Goal: Task Accomplishment & Management: Use online tool/utility

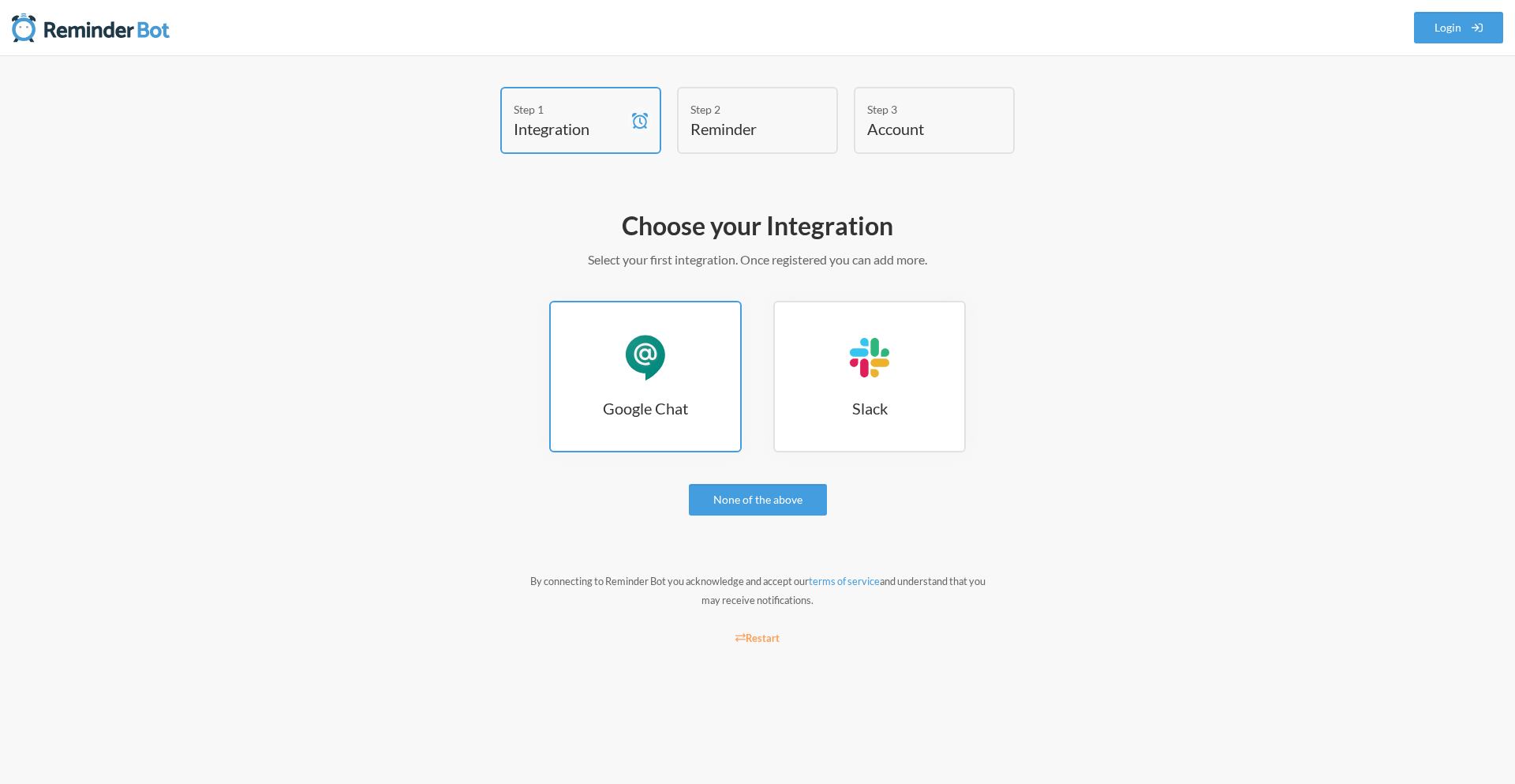
click at [664, 360] on div "Google Chat" at bounding box center [645, 358] width 48 height 48
click at [698, 386] on link "Google Chat Google Chat" at bounding box center [645, 376] width 192 height 151
click at [691, 379] on link "Google Chat Google Chat" at bounding box center [645, 376] width 192 height 151
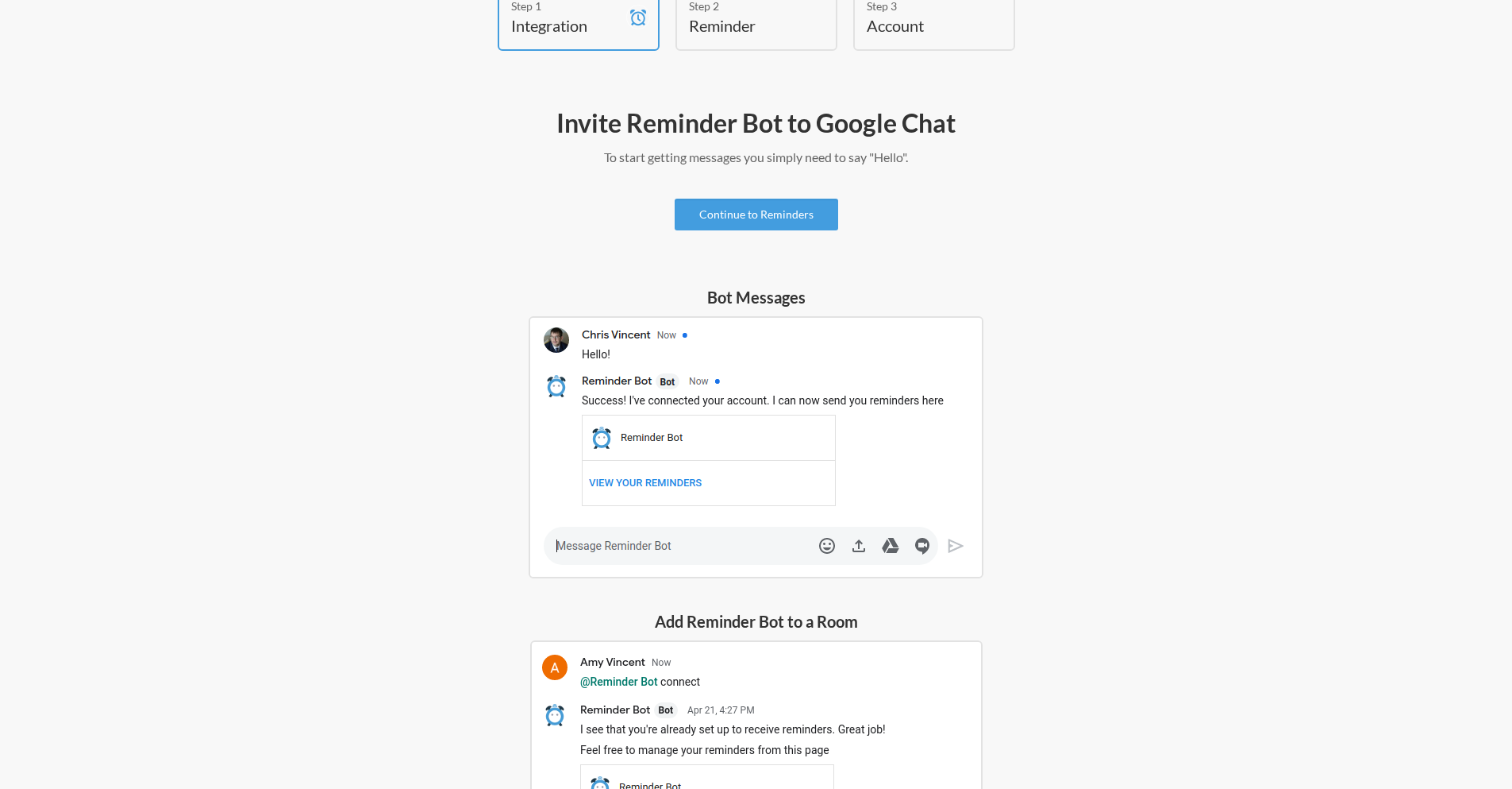
scroll to position [197, 0]
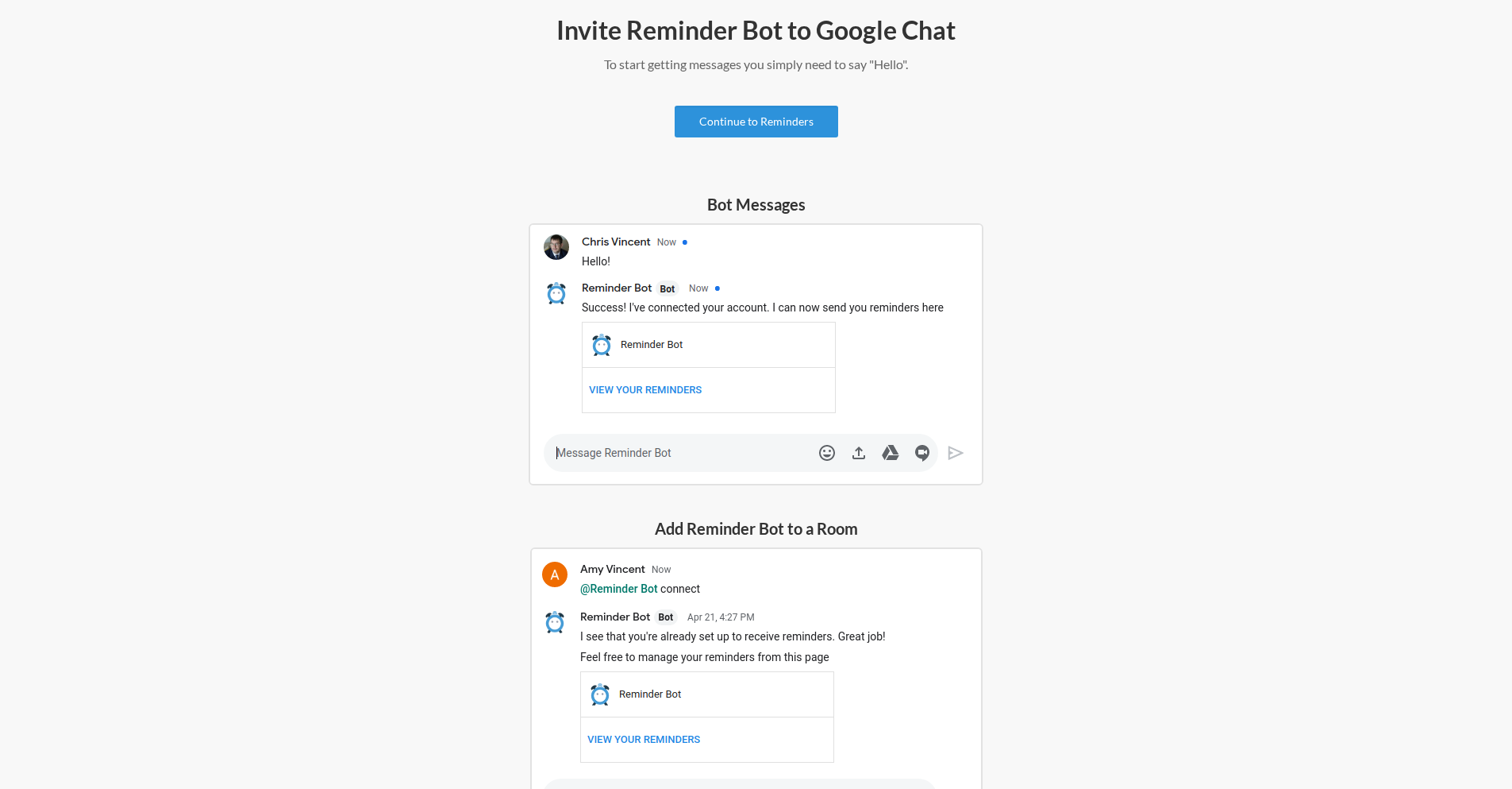
click at [748, 128] on link "Continue to Reminders" at bounding box center [756, 122] width 163 height 32
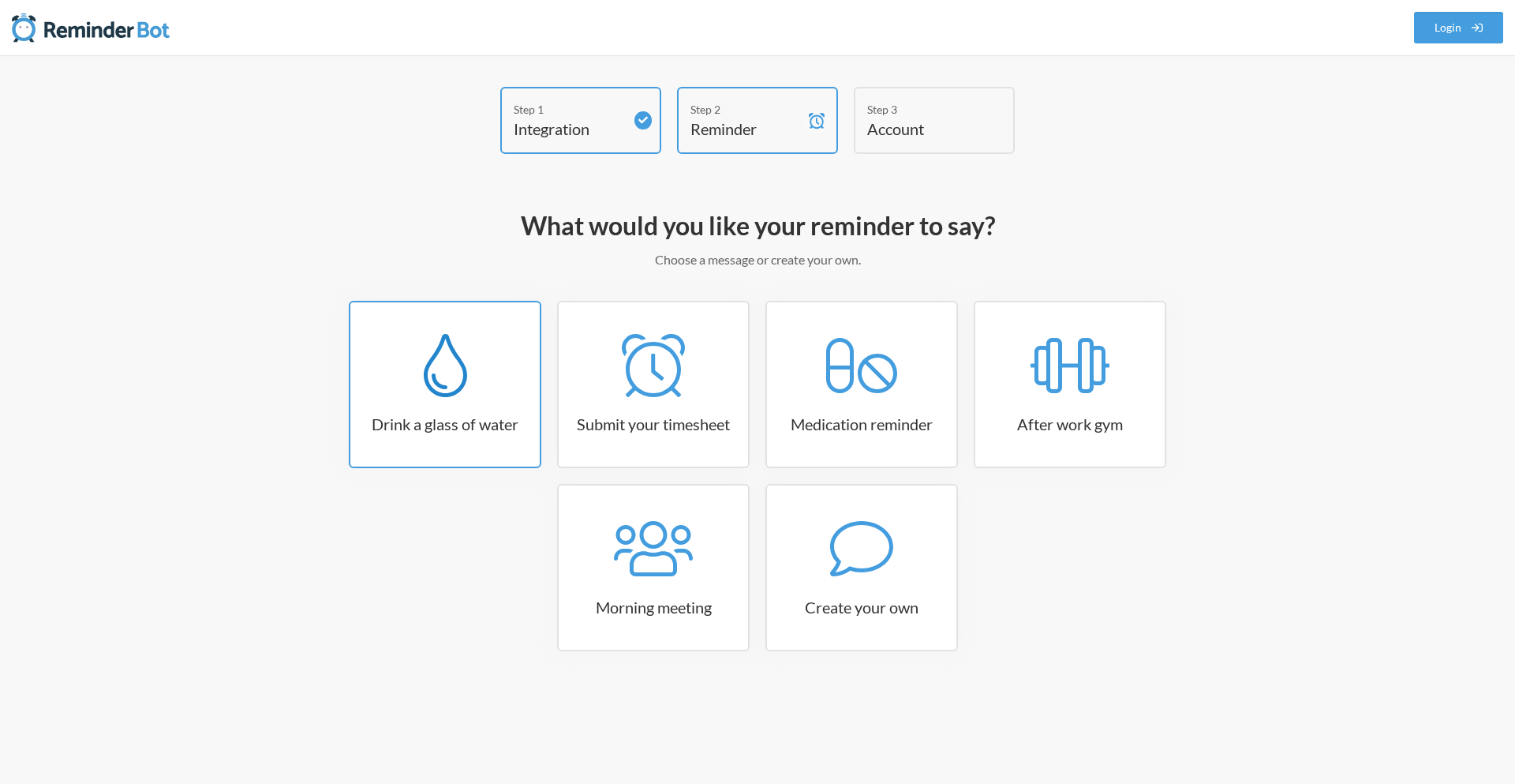
click at [473, 410] on link "Drink a glass of water" at bounding box center [444, 384] width 192 height 167
select select "06:30:00"
select select "true"
select select "11:00:00"
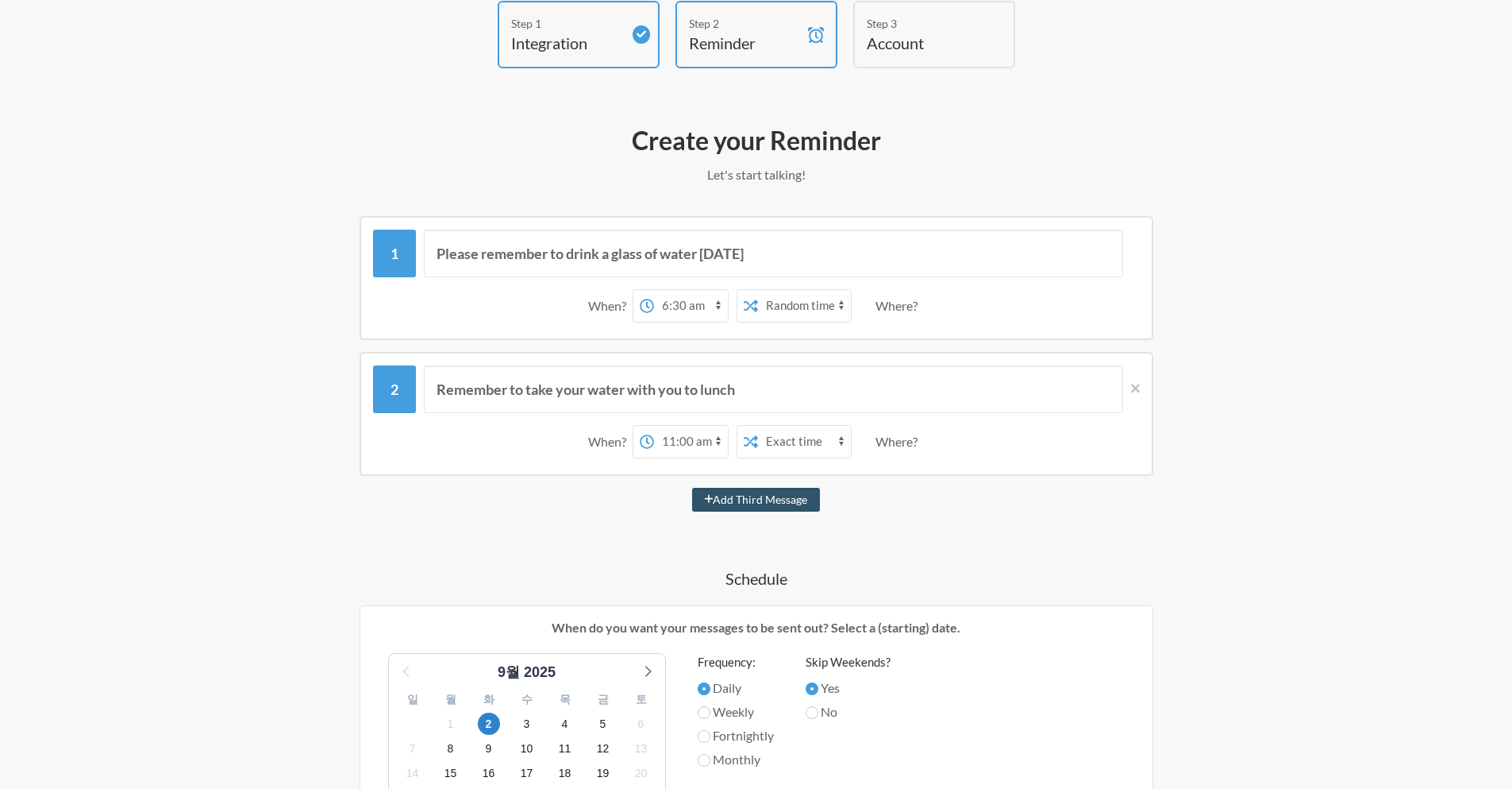
scroll to position [613, 0]
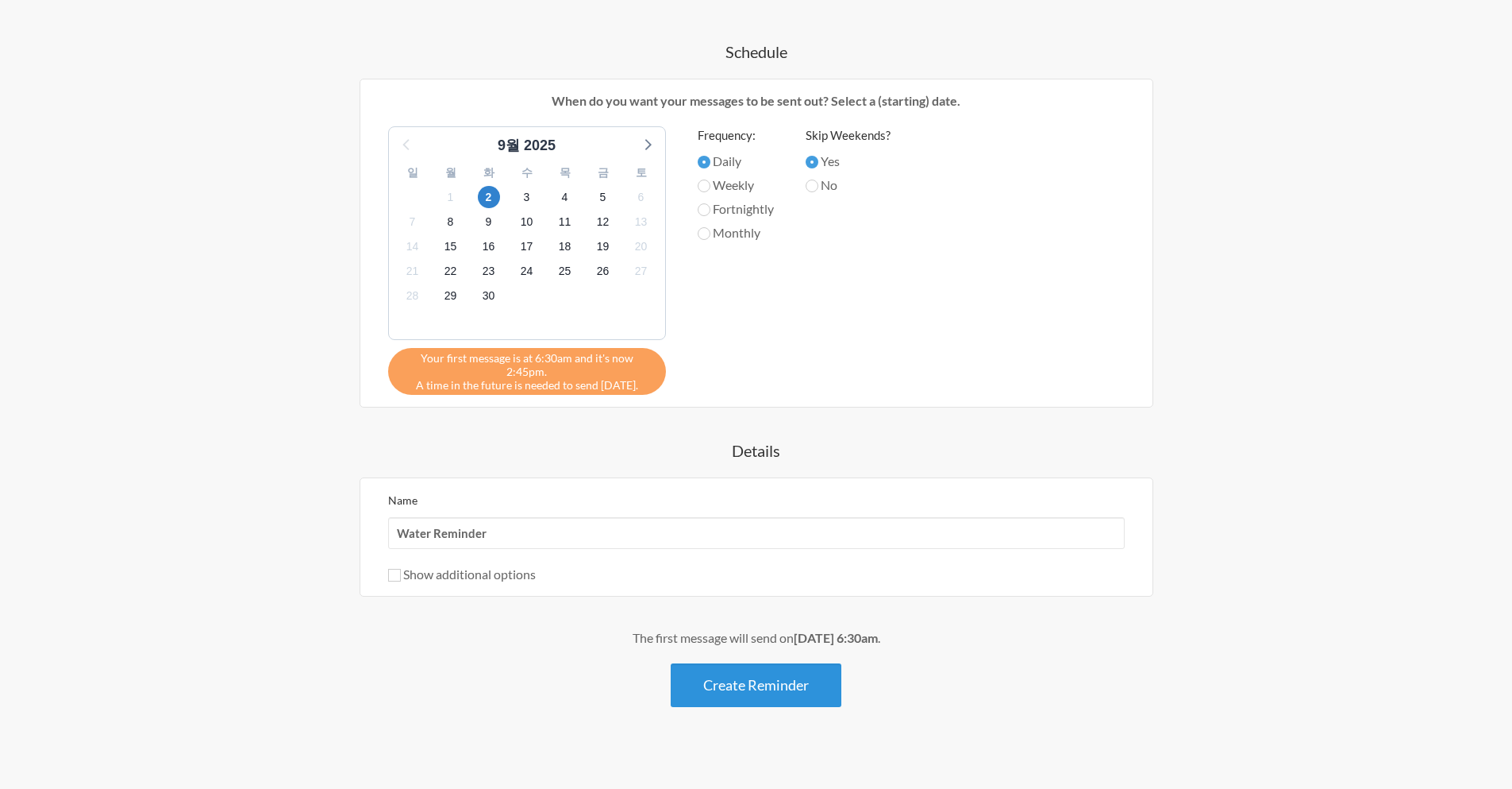
click at [778, 680] on button "Create Reminder" at bounding box center [756, 685] width 170 height 44
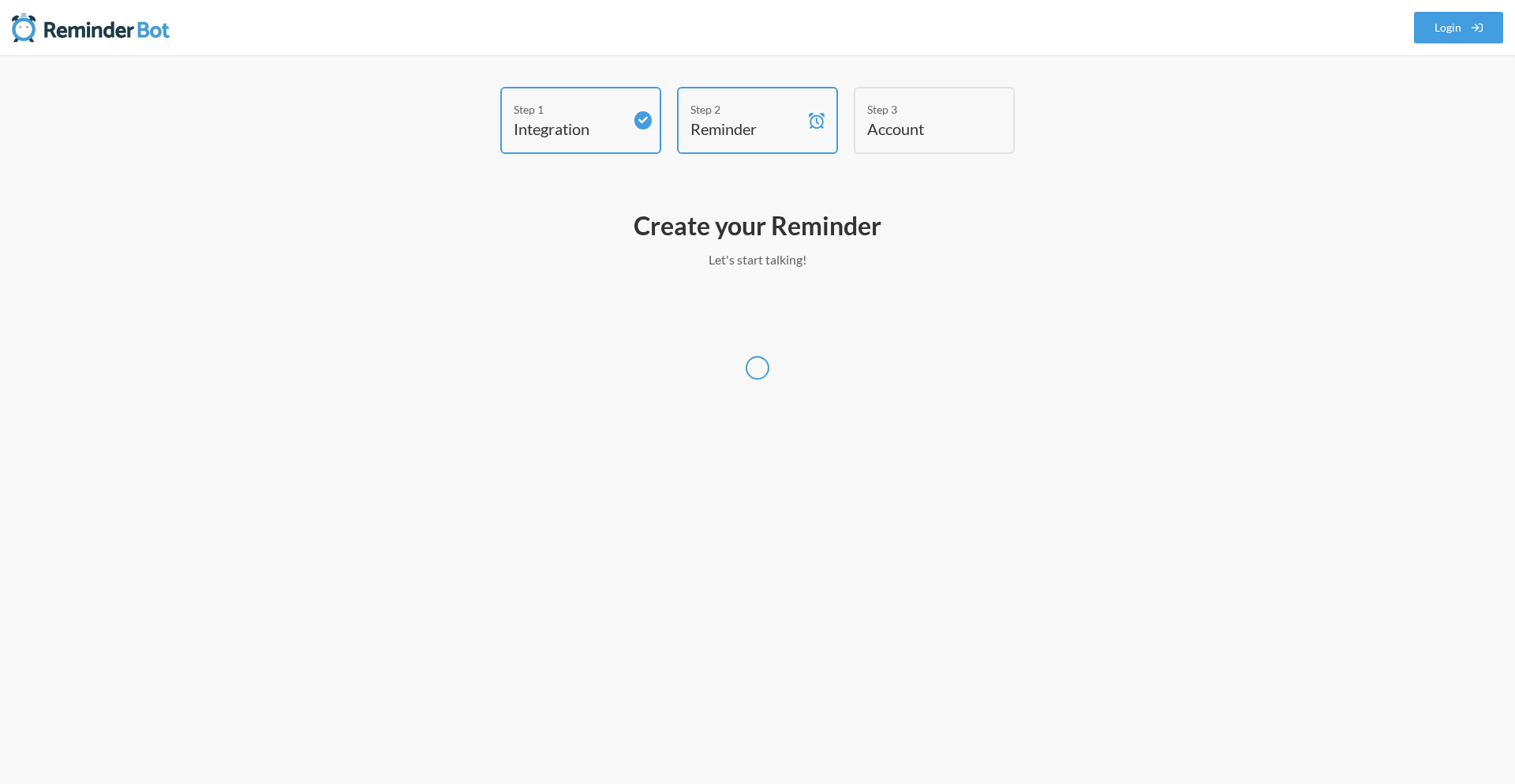
select select "Asia/Seoul"
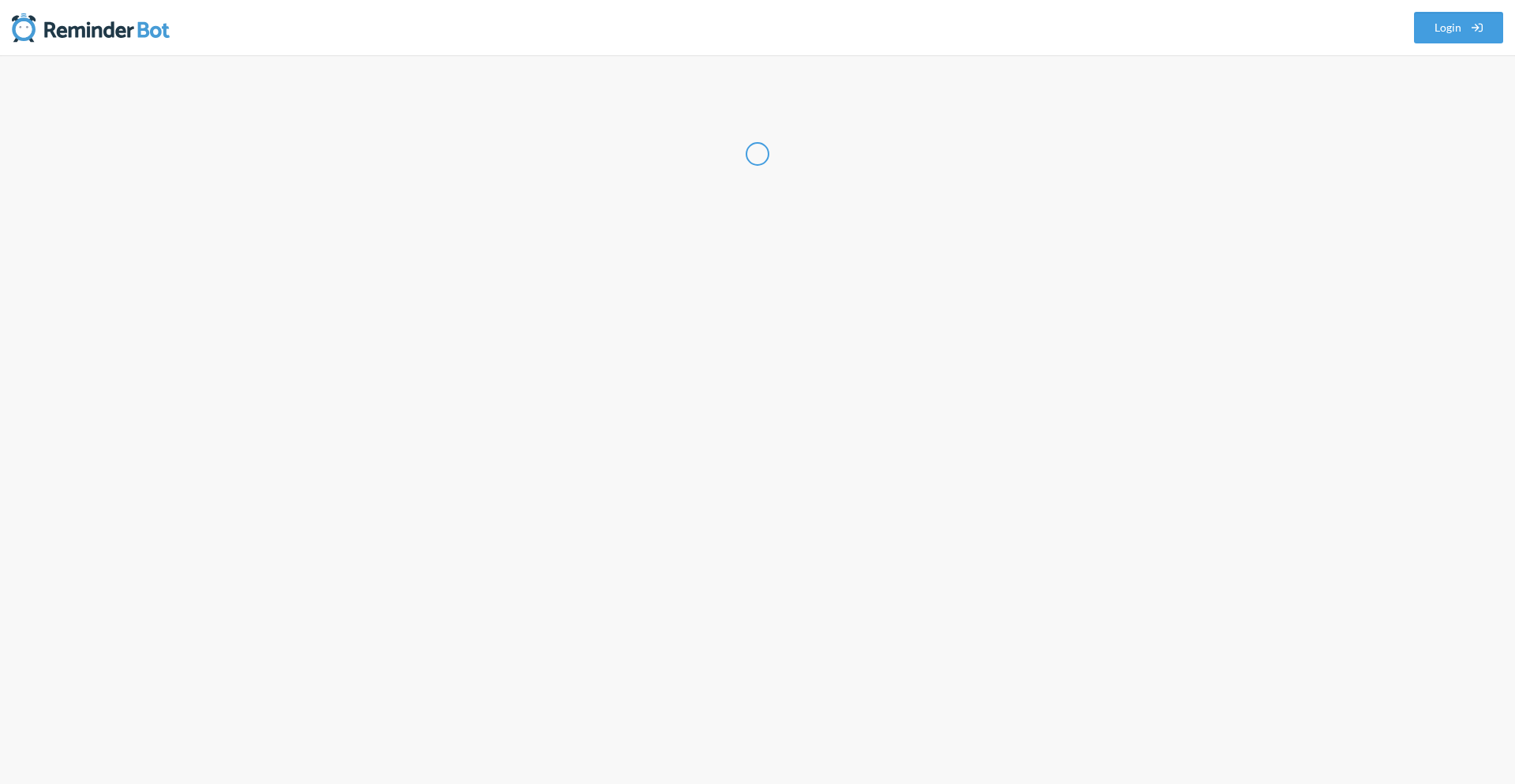
select select "KR"
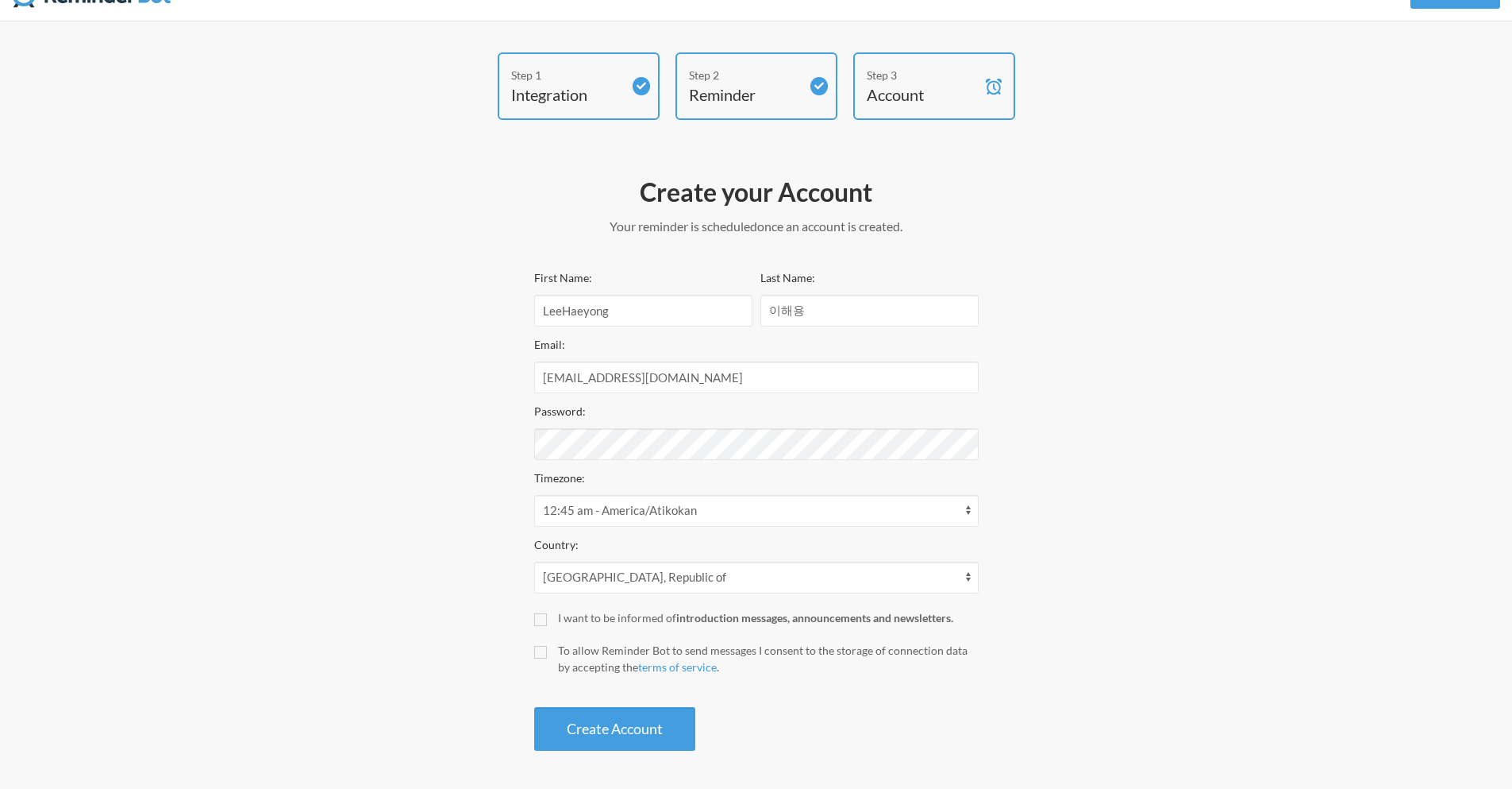
scroll to position [37, 0]
click at [531, 622] on div "Create your Account Your reminder is scheduled and your trial will start once a…" at bounding box center [757, 461] width 476 height 591
click at [540, 621] on input "I want to be informed of introduction messages, announcements and newsletters." at bounding box center [541, 618] width 13 height 13
checkbox input "true"
click at [543, 650] on input "To allow Reminder Bot to send messages I consent to the storage of connection d…" at bounding box center [541, 650] width 13 height 13
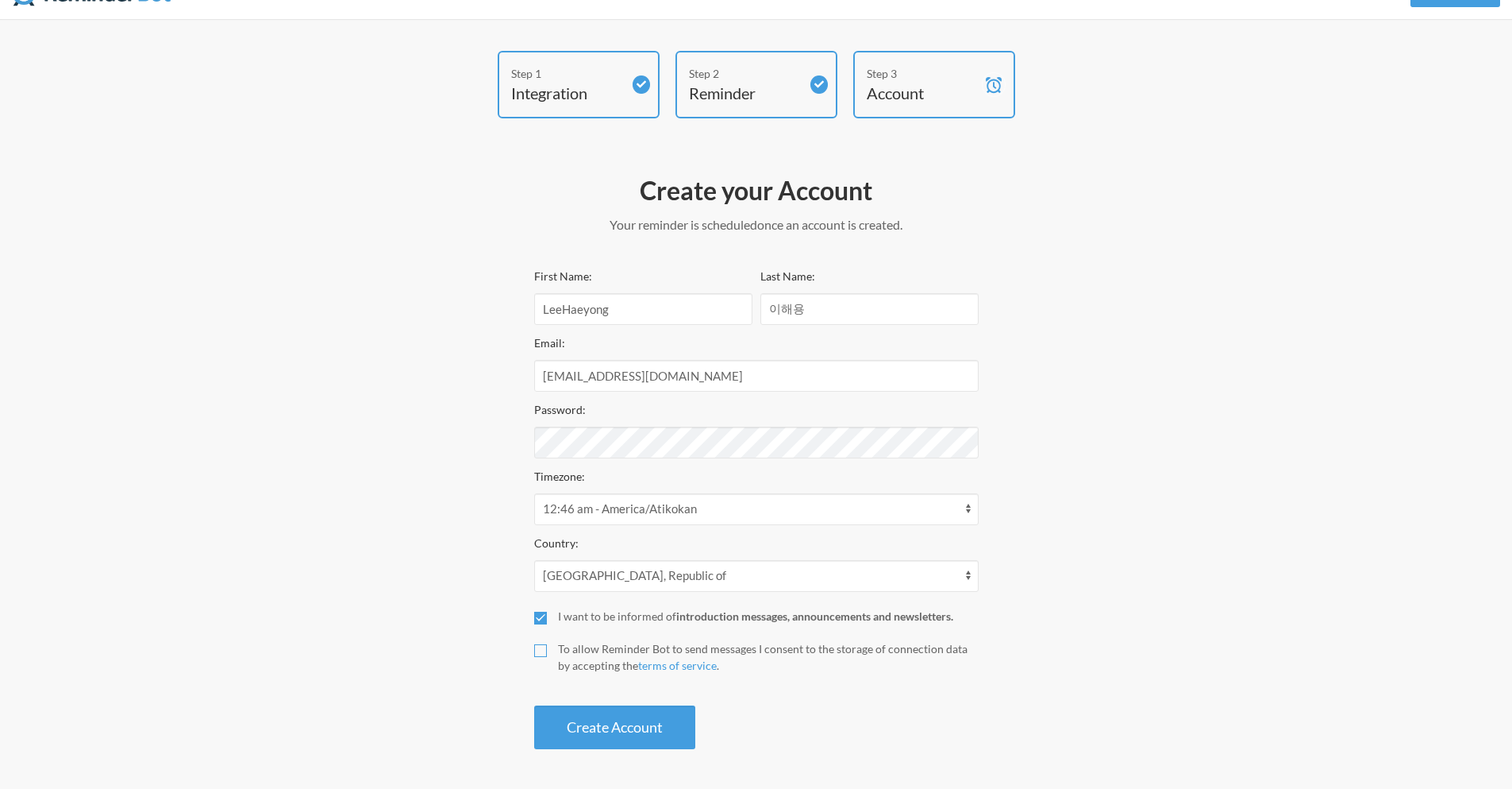
checkbox input "true"
drag, startPoint x: 658, startPoint y: 309, endPoint x: 510, endPoint y: 295, distance: 148.7
click at [510, 295] on div "Step 1 Integration Step 2 Reminder Step 3 Account Create your Account Your remi…" at bounding box center [757, 404] width 953 height 706
type input "ㅗ"
type input "hy"
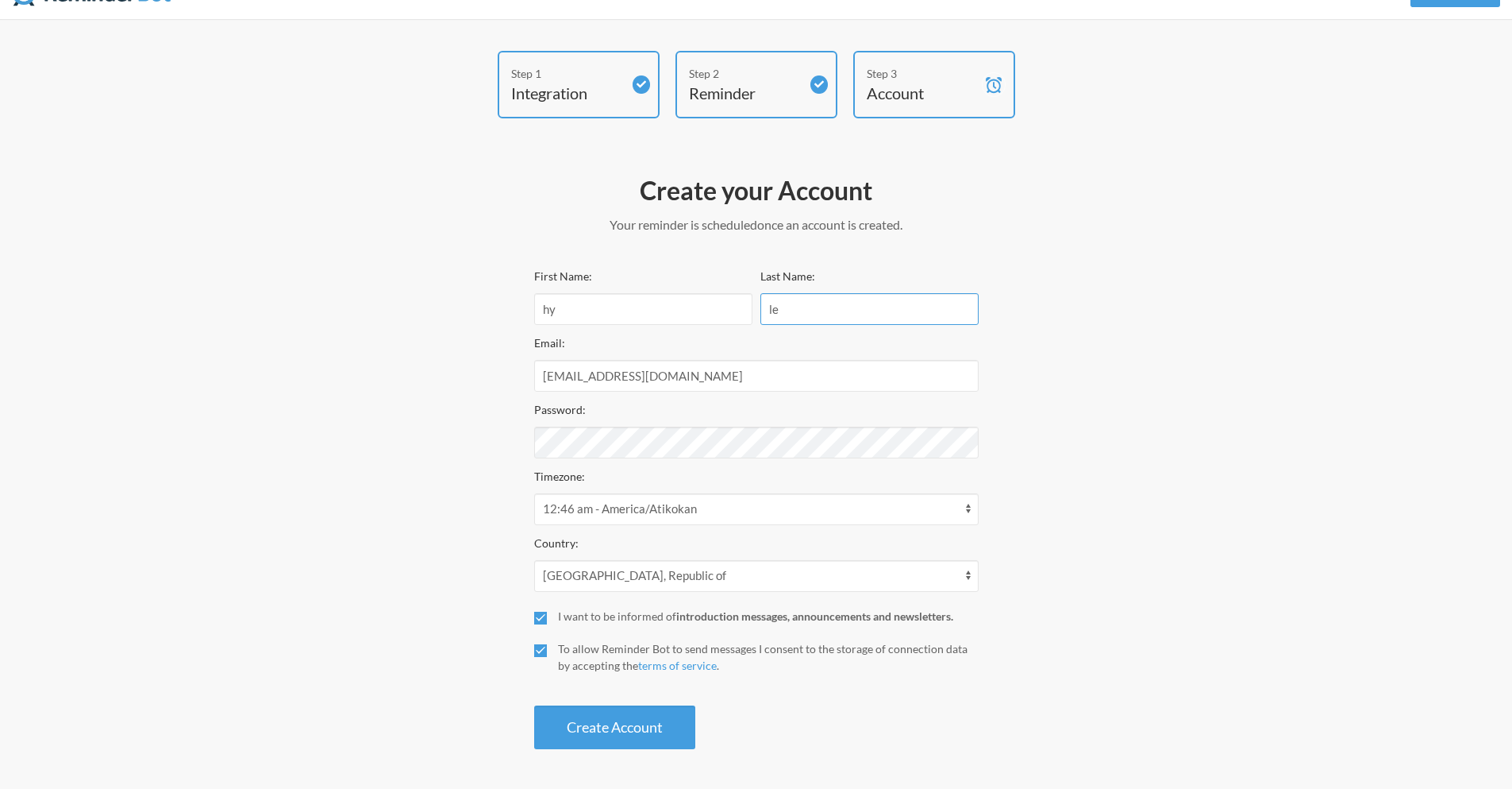
type input "l"
type input "Lee"
click at [648, 731] on button "Create Account" at bounding box center [615, 727] width 161 height 44
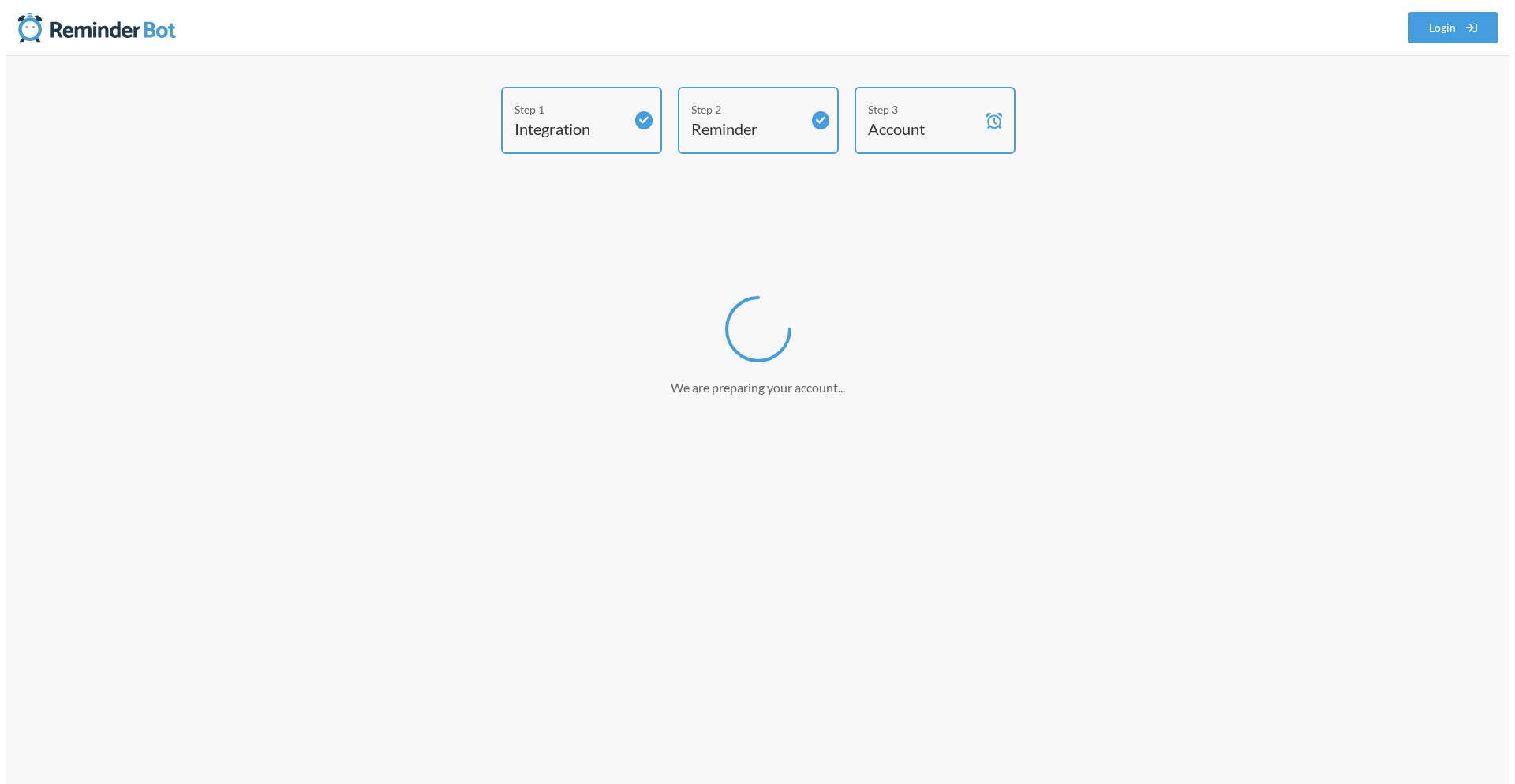
scroll to position [0, 0]
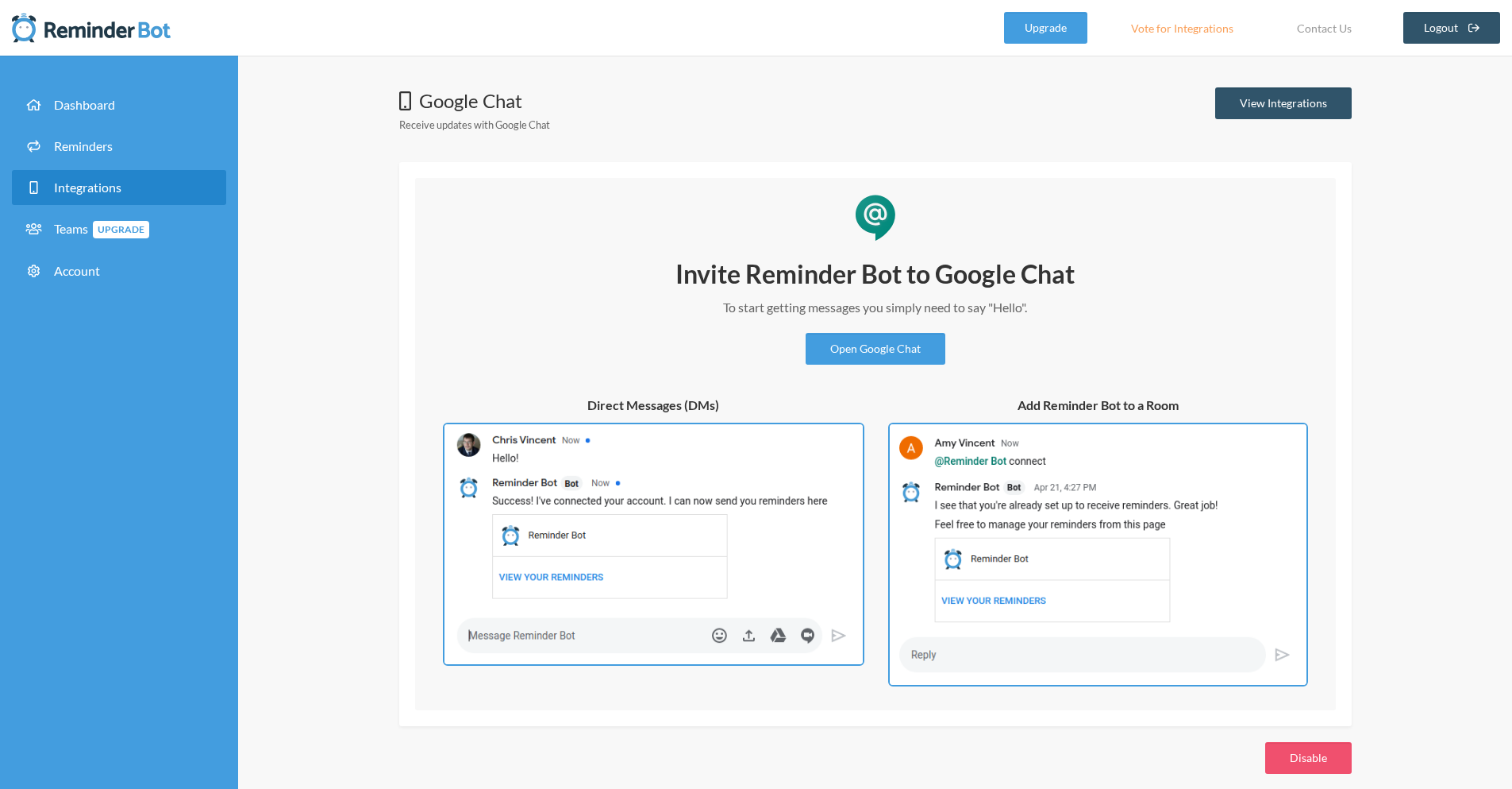
click at [595, 298] on div "Invite Reminder Bot to Google Chat To start getting messages you simply need to…" at bounding box center [875, 472] width 889 height 429
click at [872, 346] on link "Open Google Chat" at bounding box center [875, 349] width 139 height 32
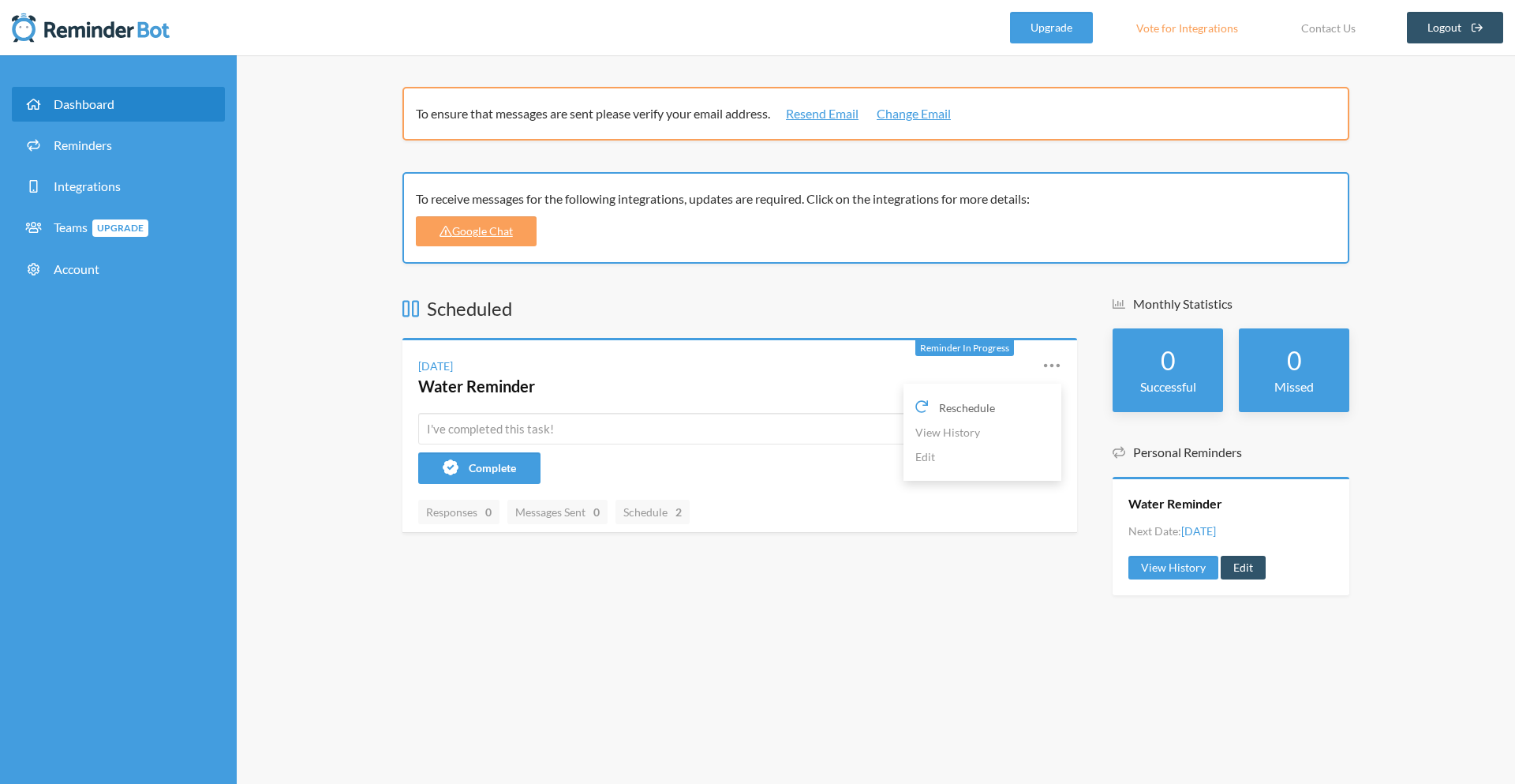
click at [987, 405] on span "Reschedule" at bounding box center [967, 407] width 56 height 17
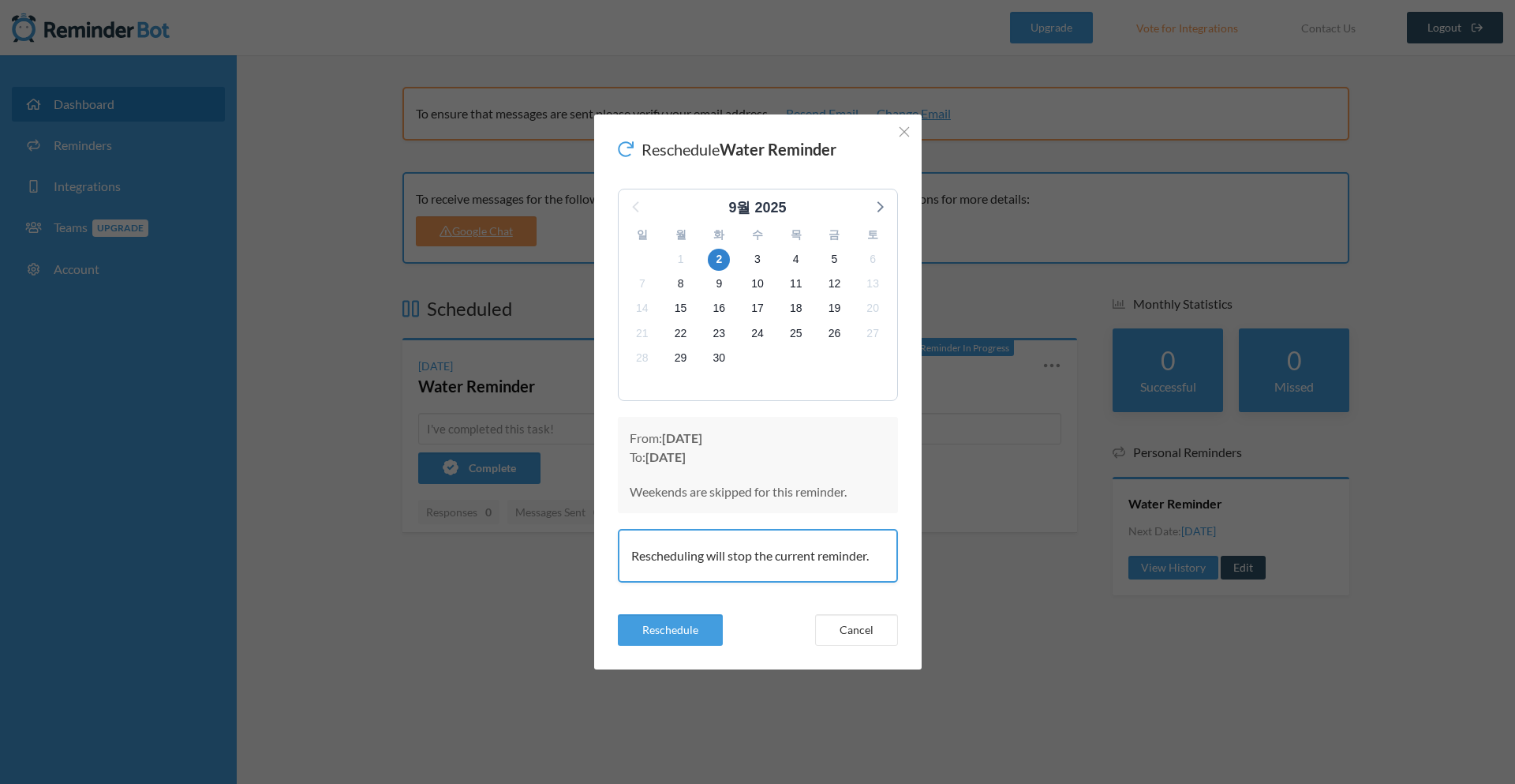
click at [686, 458] on strong "Tuesday, September 2" at bounding box center [665, 456] width 40 height 15
click at [799, 451] on p "From: Tuesday, September 2 To: Tuesday, September 2" at bounding box center [758, 447] width 257 height 38
click at [744, 563] on div "Rescheduling will stop the current reminder." at bounding box center [758, 556] width 280 height 54
click at [744, 558] on div "Rescheduling will stop the current reminder." at bounding box center [758, 556] width 280 height 54
click at [881, 632] on button "Cancel" at bounding box center [856, 630] width 83 height 32
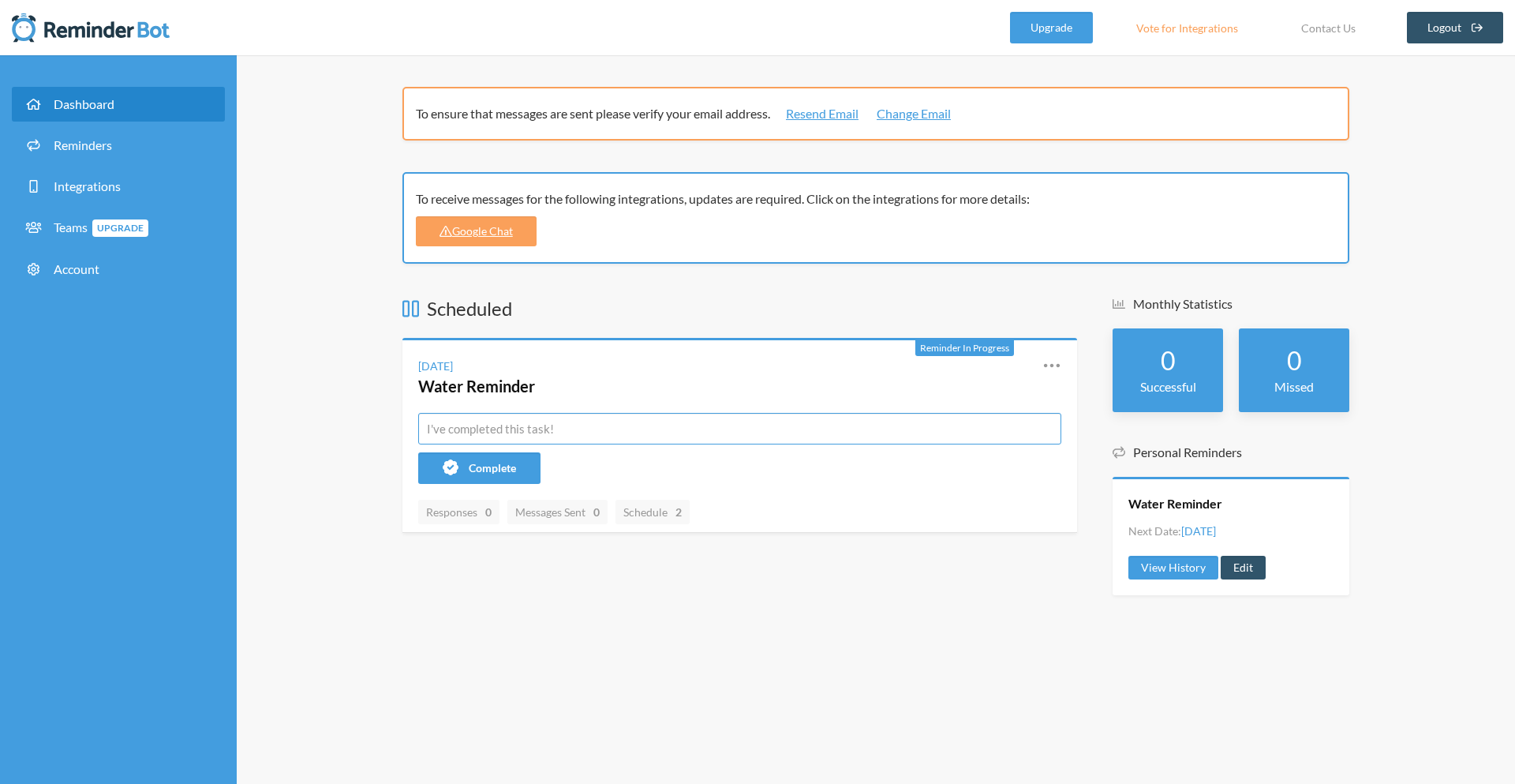
click at [567, 426] on input "text" at bounding box center [740, 428] width 643 height 32
click at [521, 236] on link "Google Chat" at bounding box center [476, 231] width 120 height 30
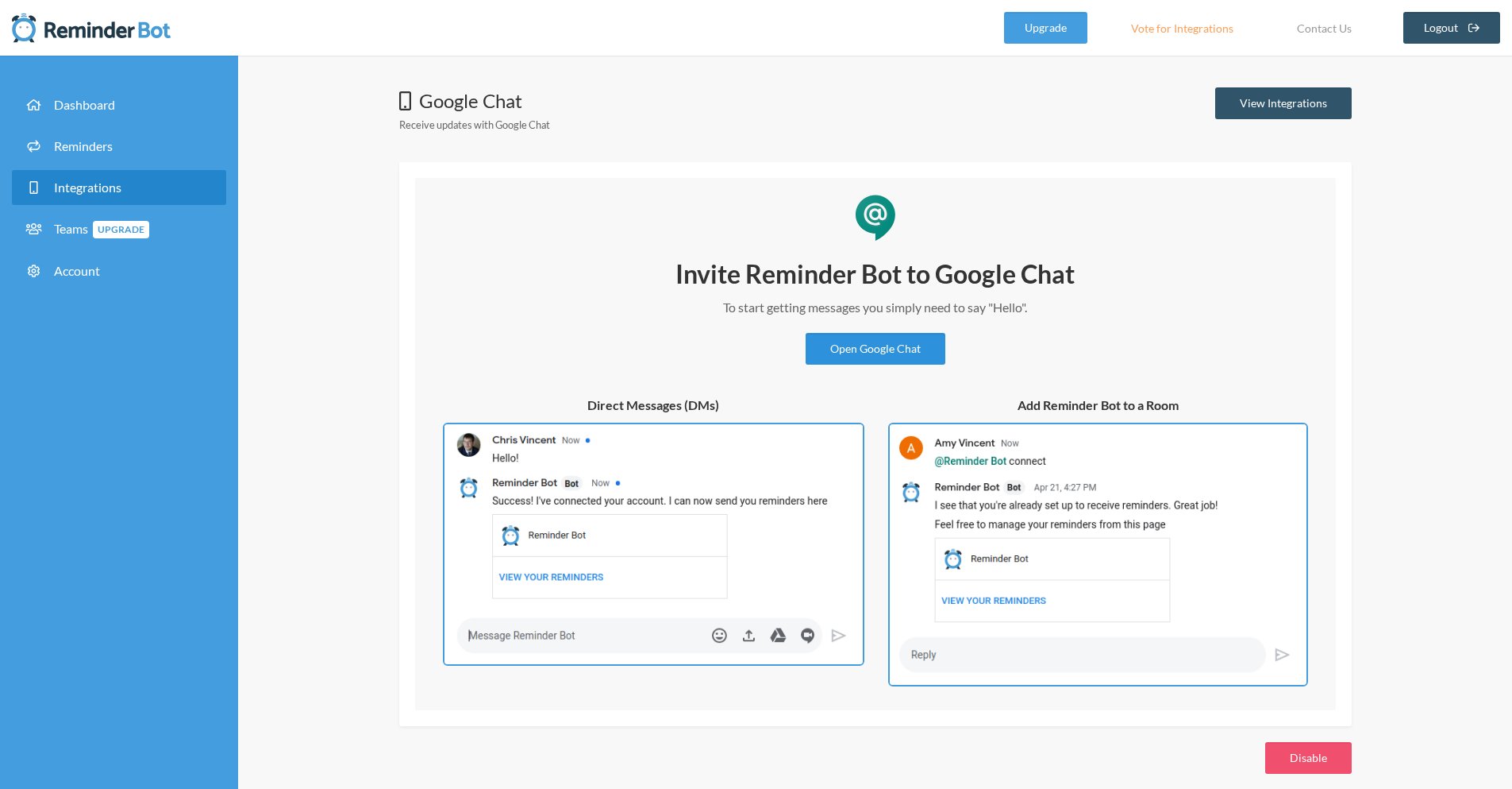
click at [903, 350] on link "Open Google Chat" at bounding box center [875, 349] width 139 height 32
